Goal: Find specific page/section: Find specific page/section

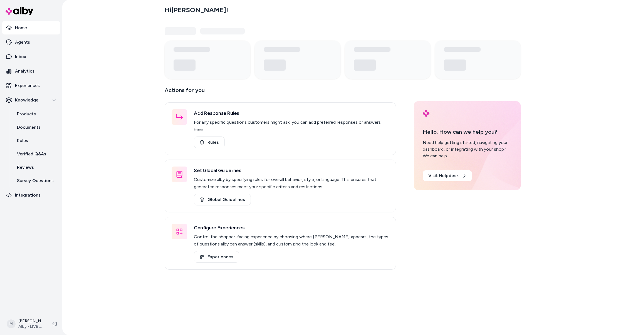
click at [538, 47] on div "Hi [PERSON_NAME] ! Actions for you Add Response Rules For any specific question…" at bounding box center [342, 167] width 561 height 335
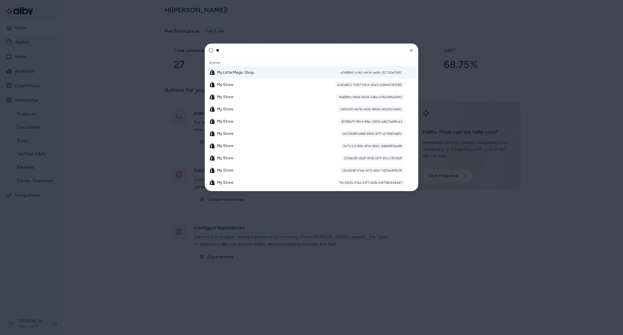
type input "**"
click at [272, 71] on div "My Little Magic Shop e7499541-b3e0-443e-be54-327130af7d92" at bounding box center [311, 72] width 209 height 12
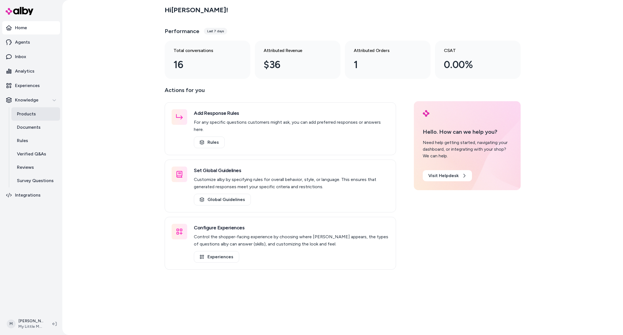
click at [33, 116] on p "Products" at bounding box center [26, 114] width 19 height 7
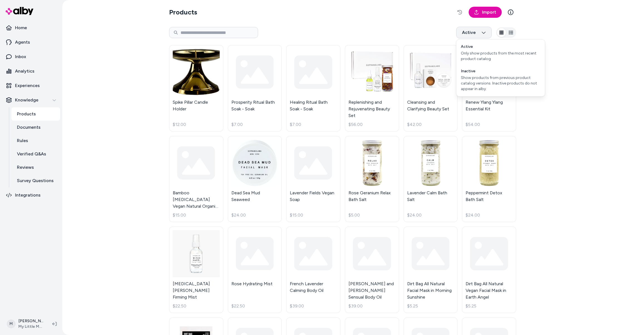
click at [481, 33] on html "Home Agents Inbox Analytics Experiences Knowledge Products Documents Rules Veri…" at bounding box center [311, 167] width 623 height 335
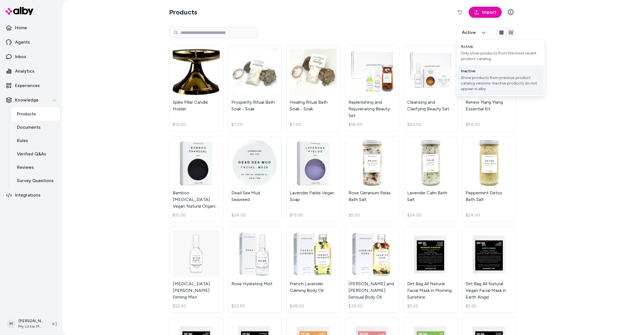
click at [487, 78] on div "Show products from previous product catalog versions. Inactive products do not …" at bounding box center [501, 83] width 80 height 17
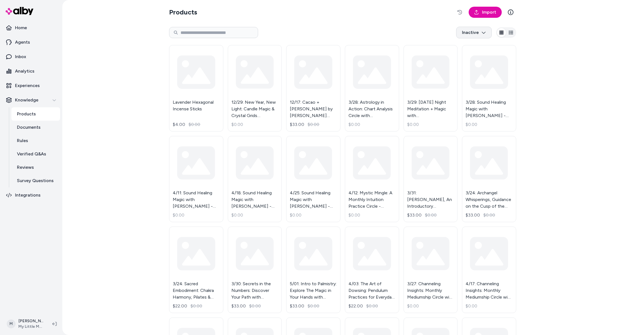
click at [475, 33] on html "Home Agents Inbox Analytics Experiences Knowledge Products Documents Rules Veri…" at bounding box center [311, 167] width 623 height 335
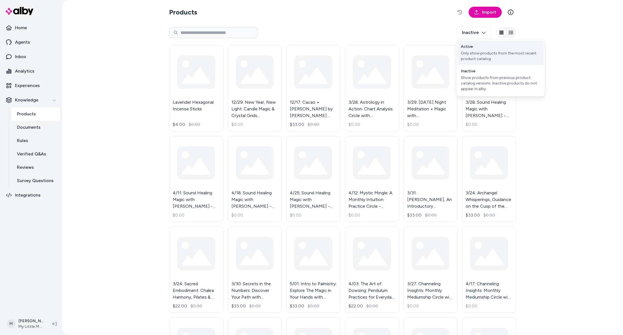
click at [476, 46] on div "Active Only show products from the most recent product catalog" at bounding box center [500, 53] width 86 height 24
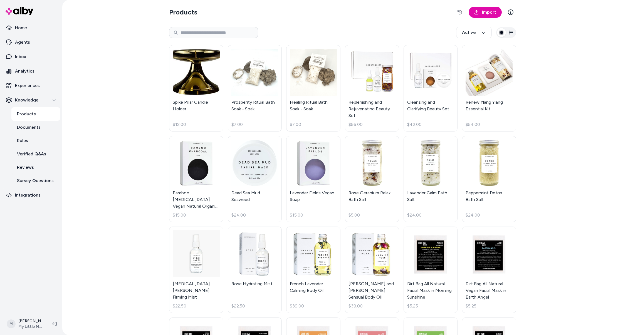
click at [511, 31] on icon "button" at bounding box center [511, 33] width 4 height 4
